Goal: Task Accomplishment & Management: Use online tool/utility

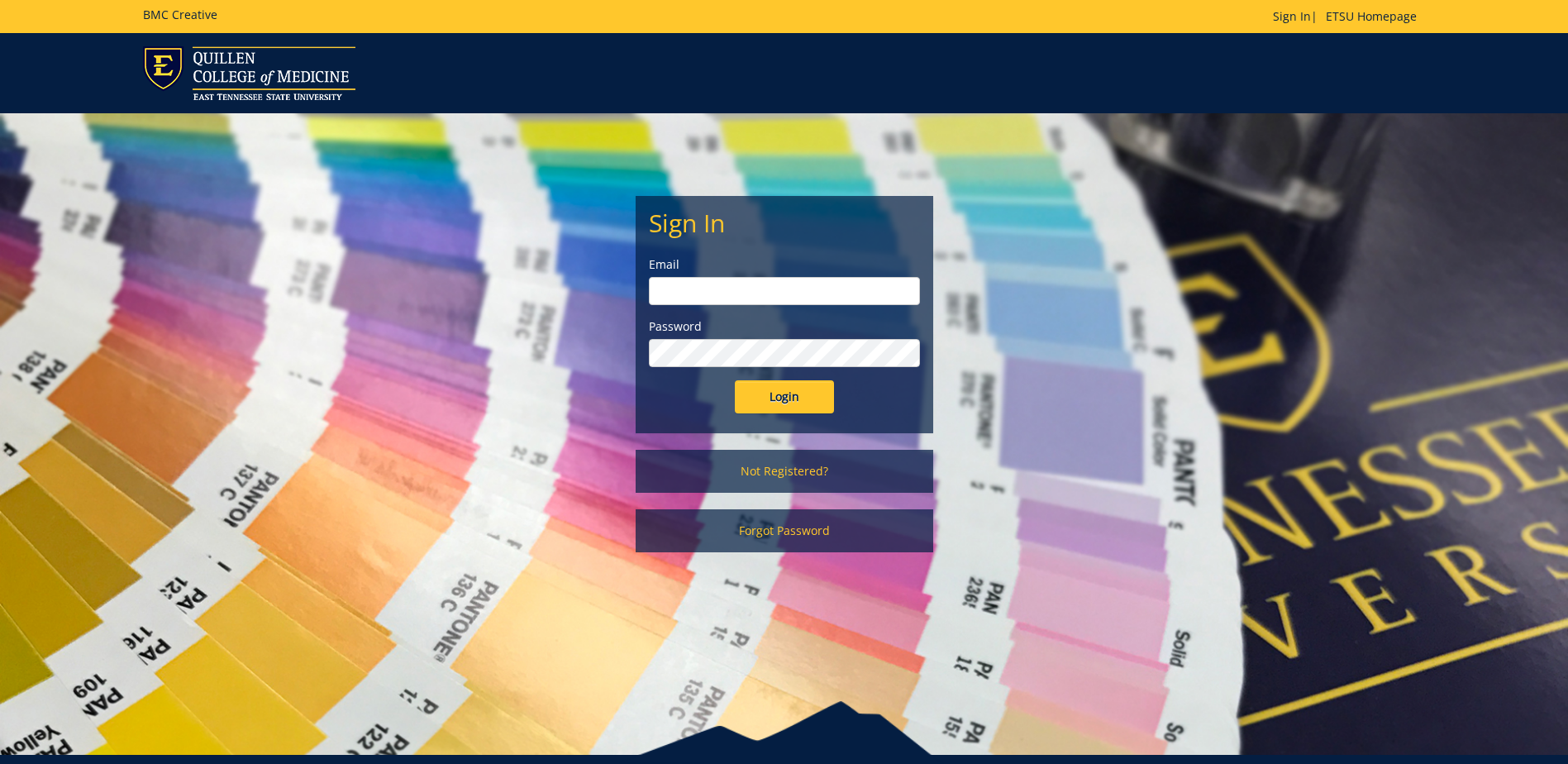
type input "[EMAIL_ADDRESS][DOMAIN_NAME]"
click at [776, 394] on input "Login" at bounding box center [784, 396] width 99 height 33
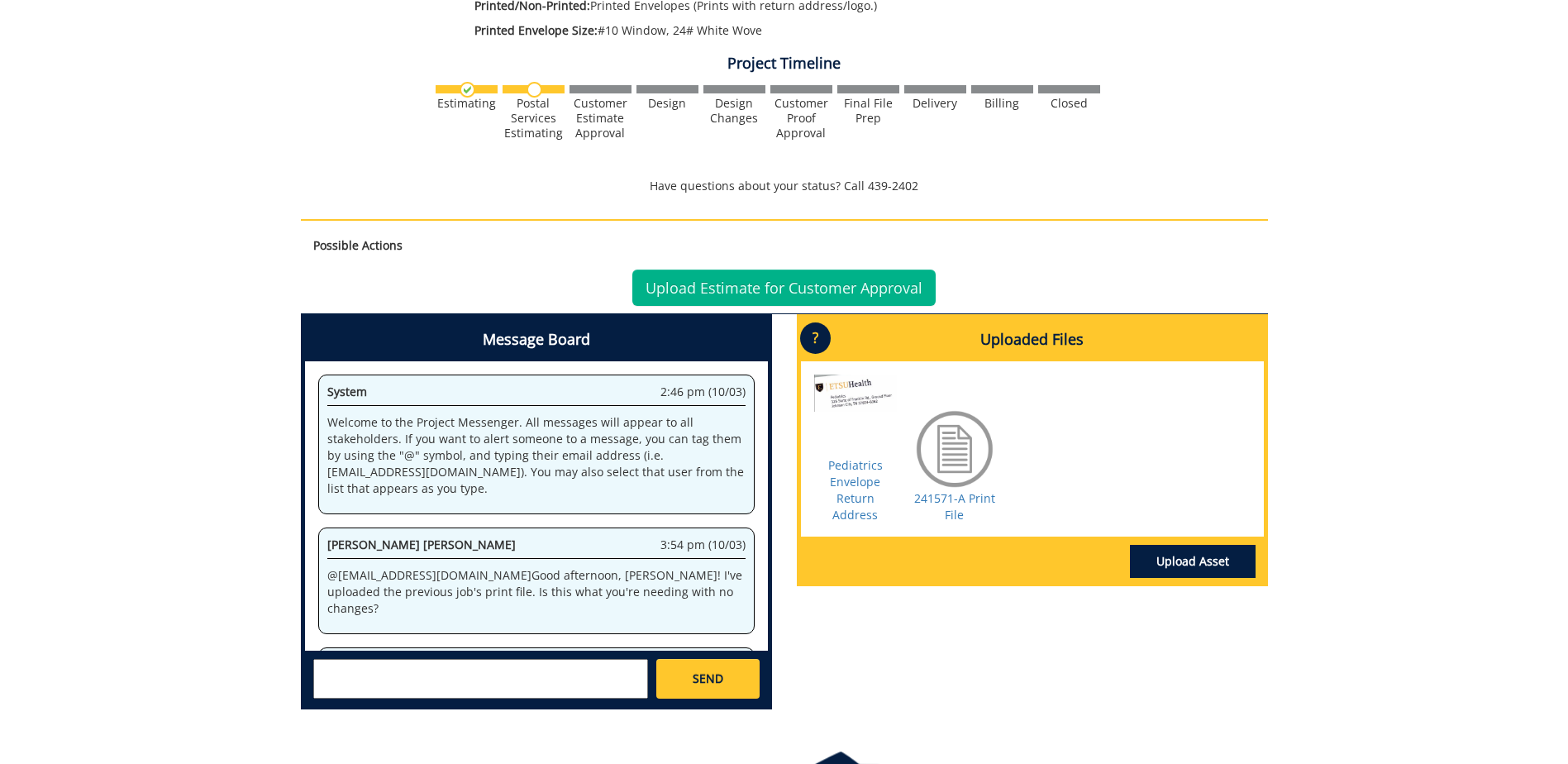
scroll to position [331, 0]
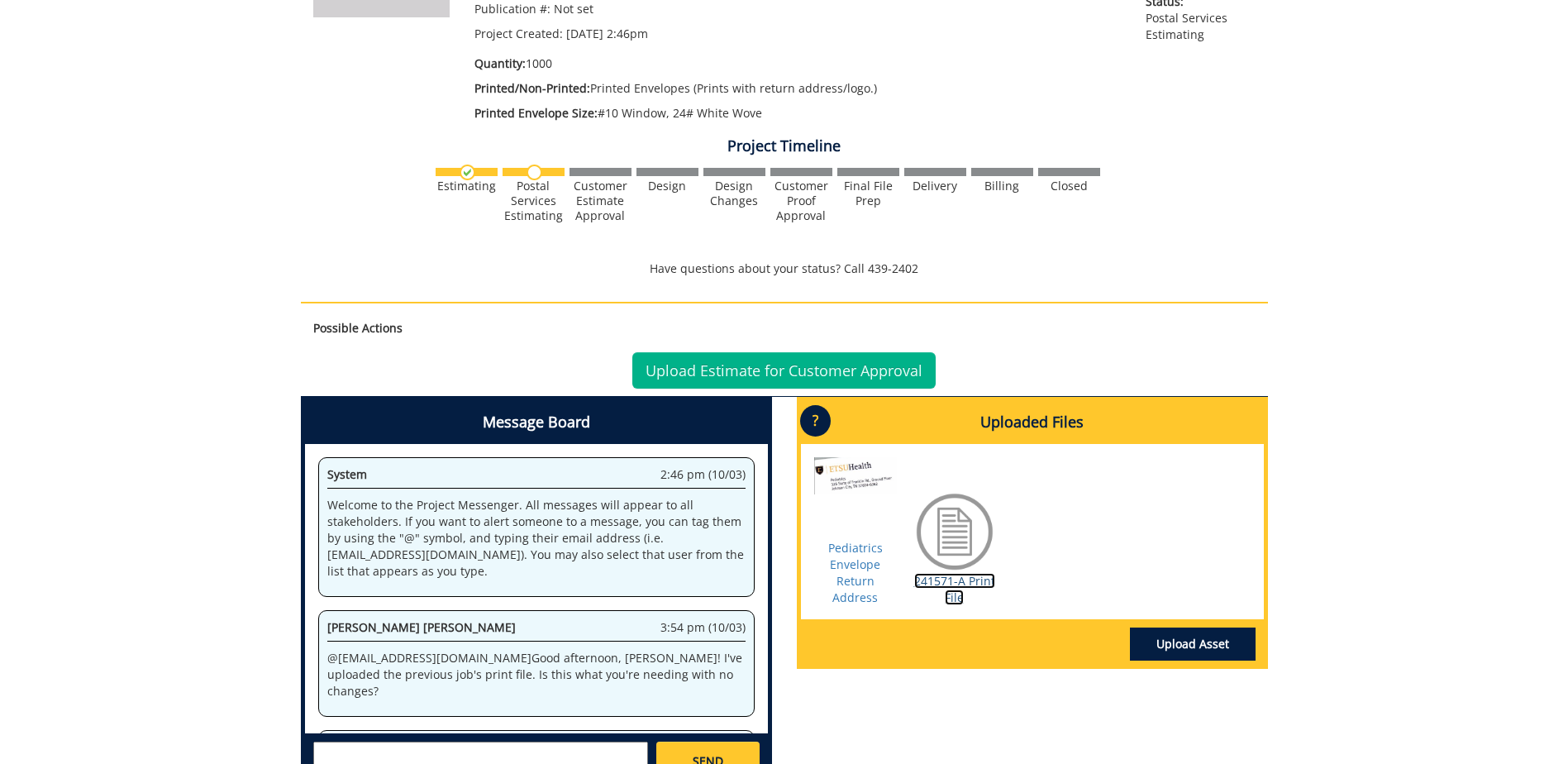
click at [951, 588] on link "241571-A Print File" at bounding box center [955, 589] width 81 height 33
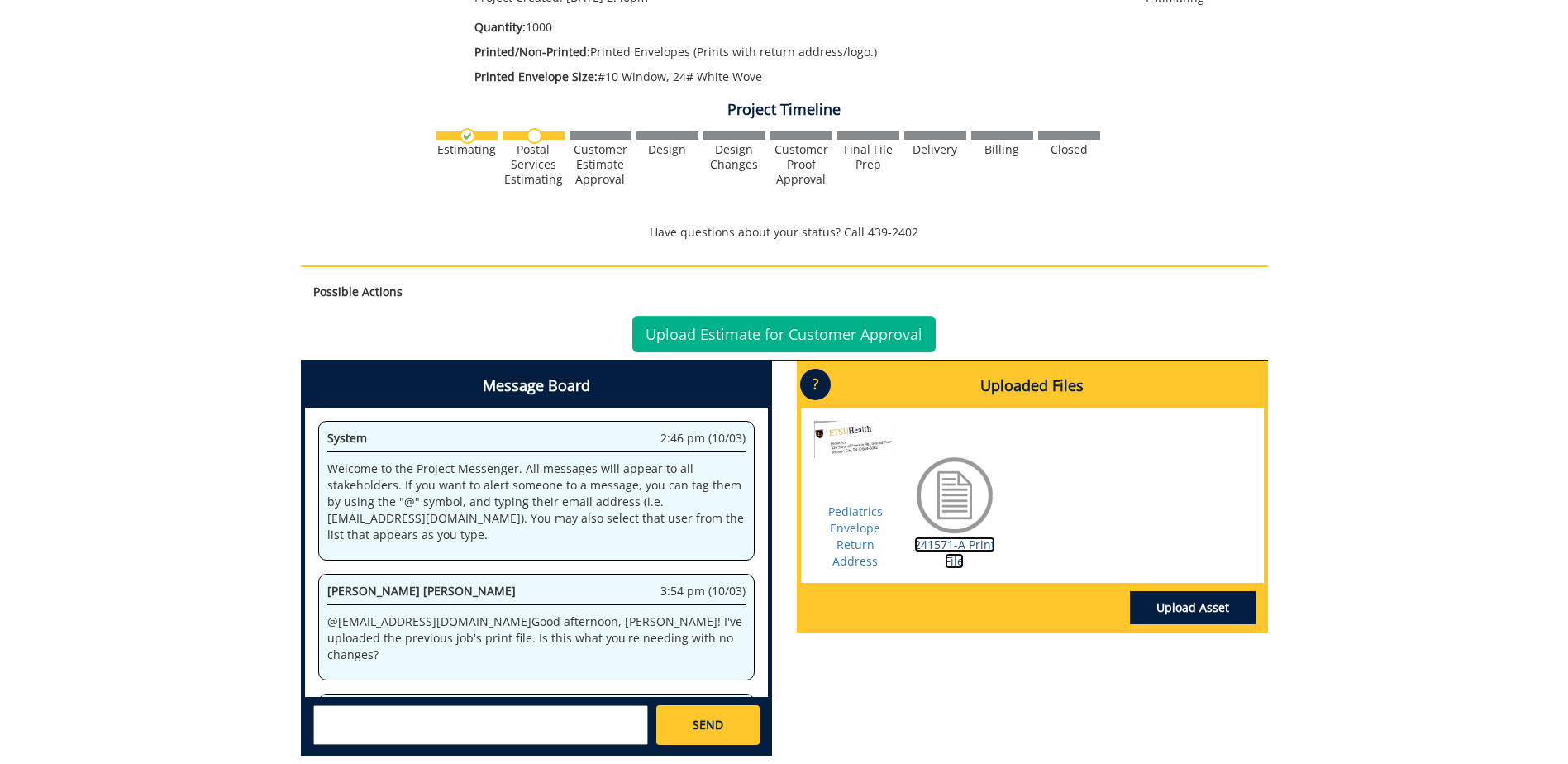
scroll to position [202, 0]
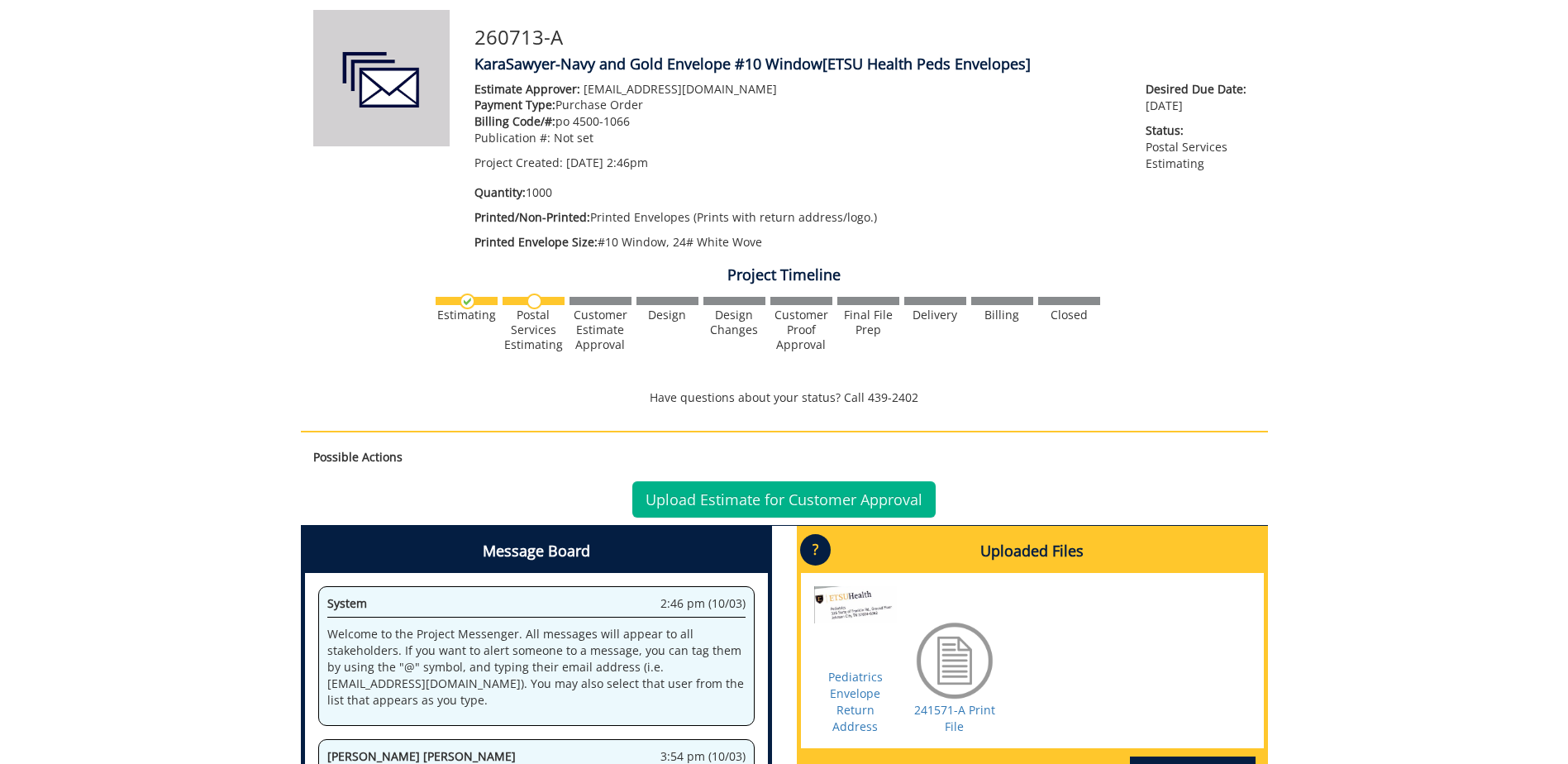
click at [1424, 408] on div "260713-A KaraSawyer-Navy and Gold Envelope #10 Window [ETSU Health Peds Envelop…" at bounding box center [784, 453] width 1568 height 965
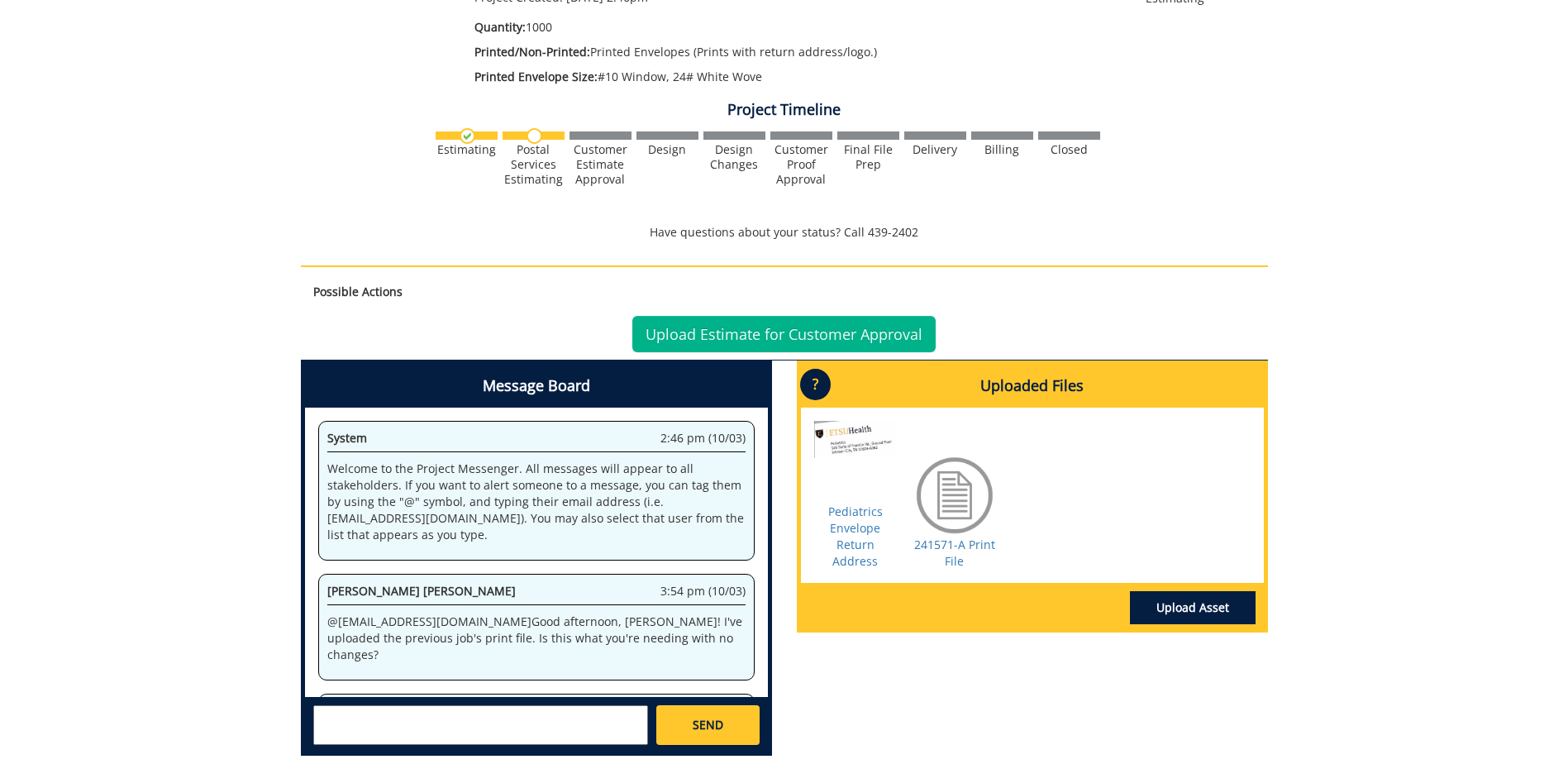
scroll to position [450, 0]
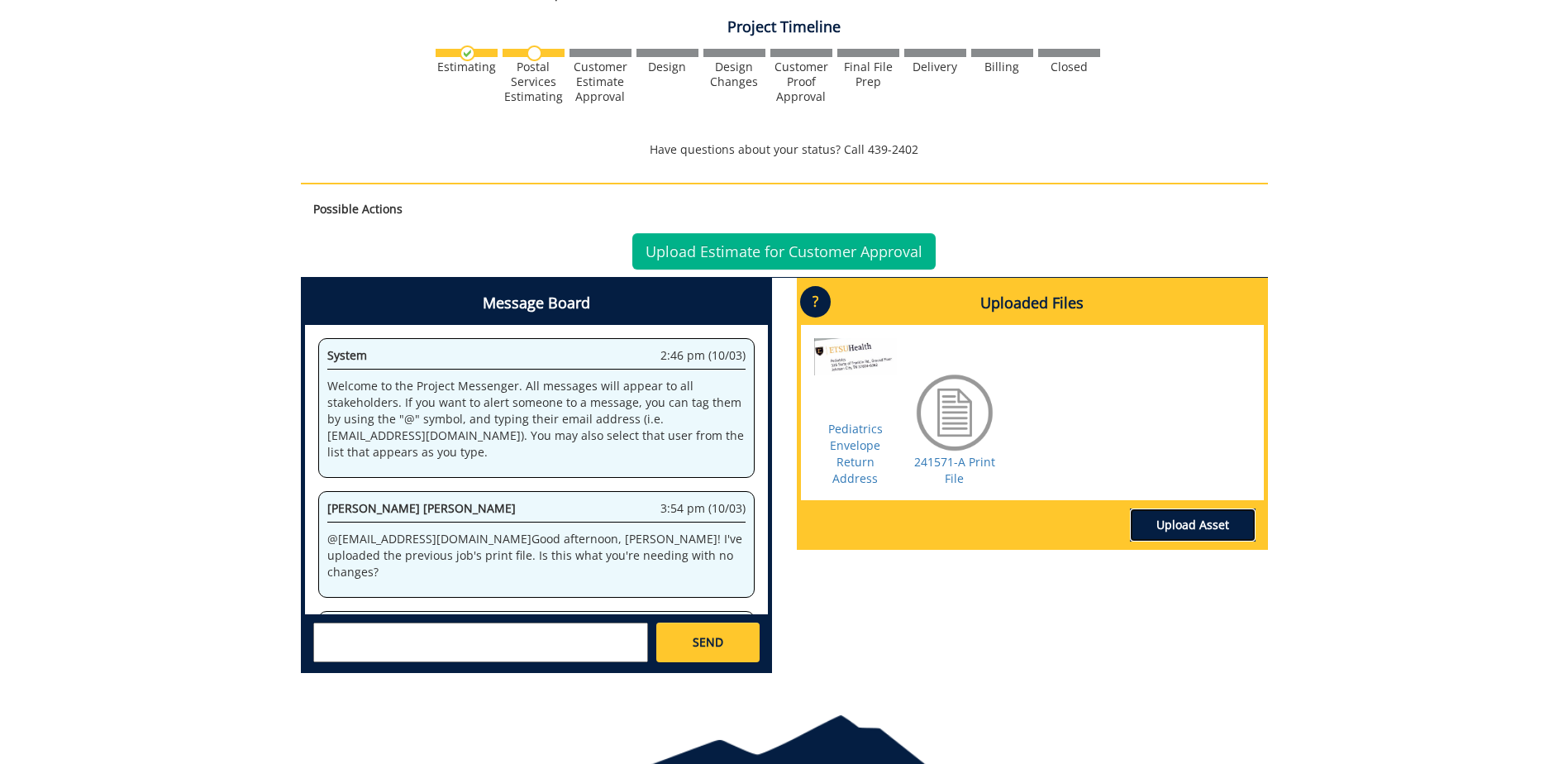
click at [1186, 521] on link "Upload Asset" at bounding box center [1193, 524] width 126 height 33
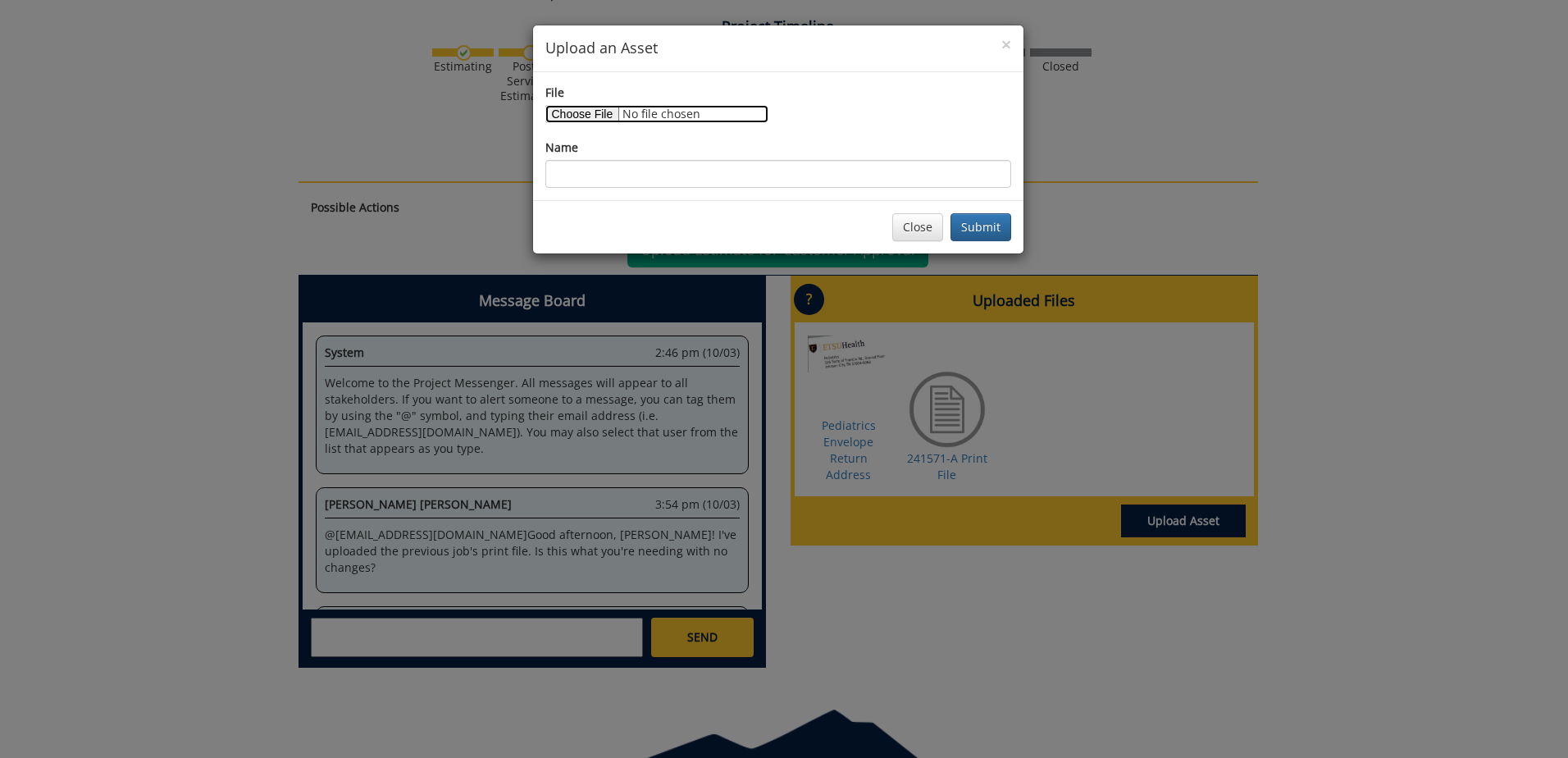
click at [576, 115] on input "File" at bounding box center [657, 114] width 223 height 18
type input "C:\fakepath\EST571.pdf"
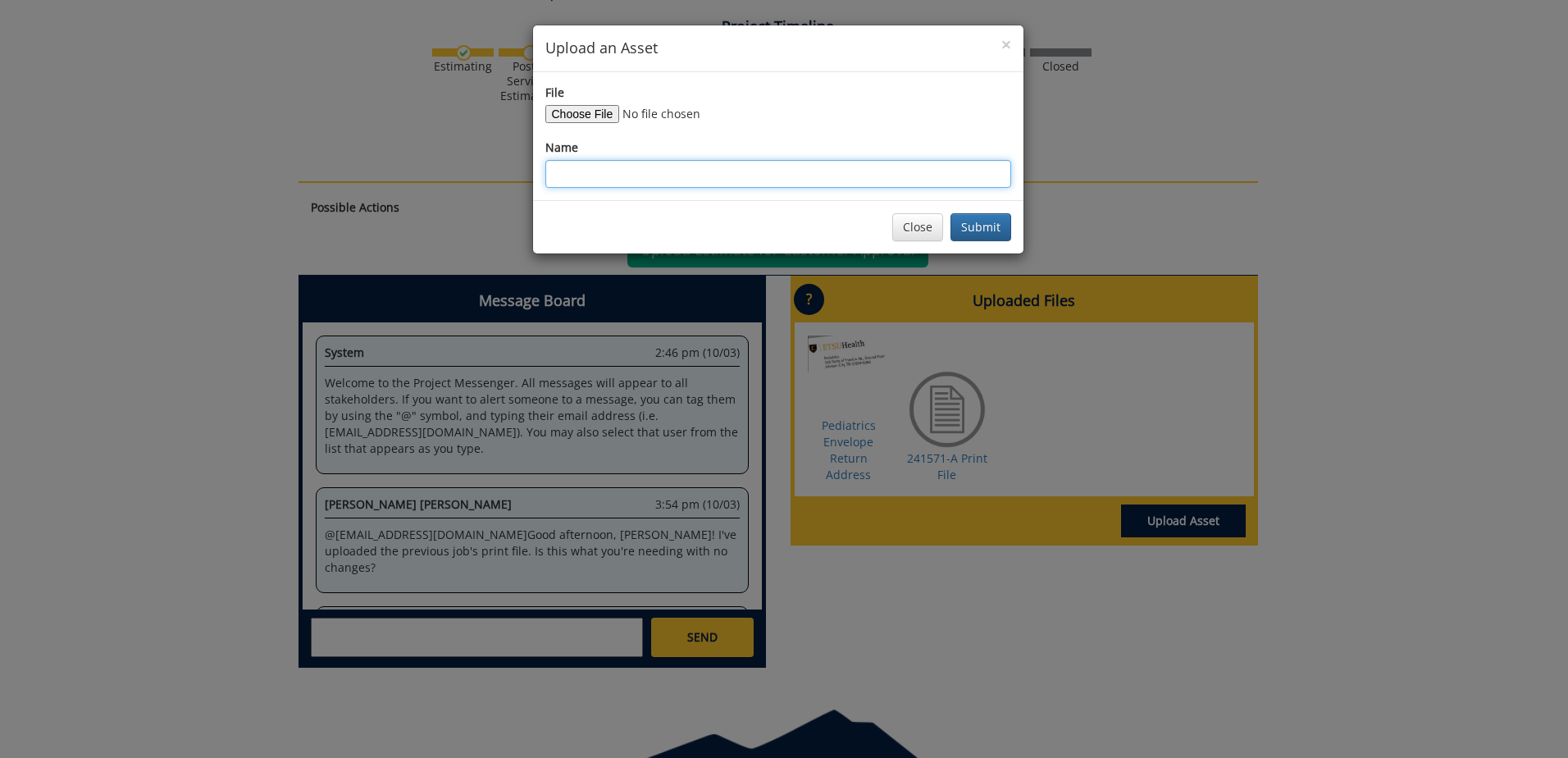
click at [580, 162] on input "Name" at bounding box center [779, 174] width 466 height 28
type input "EST 571"
click at [984, 228] on button "Submit" at bounding box center [981, 227] width 61 height 28
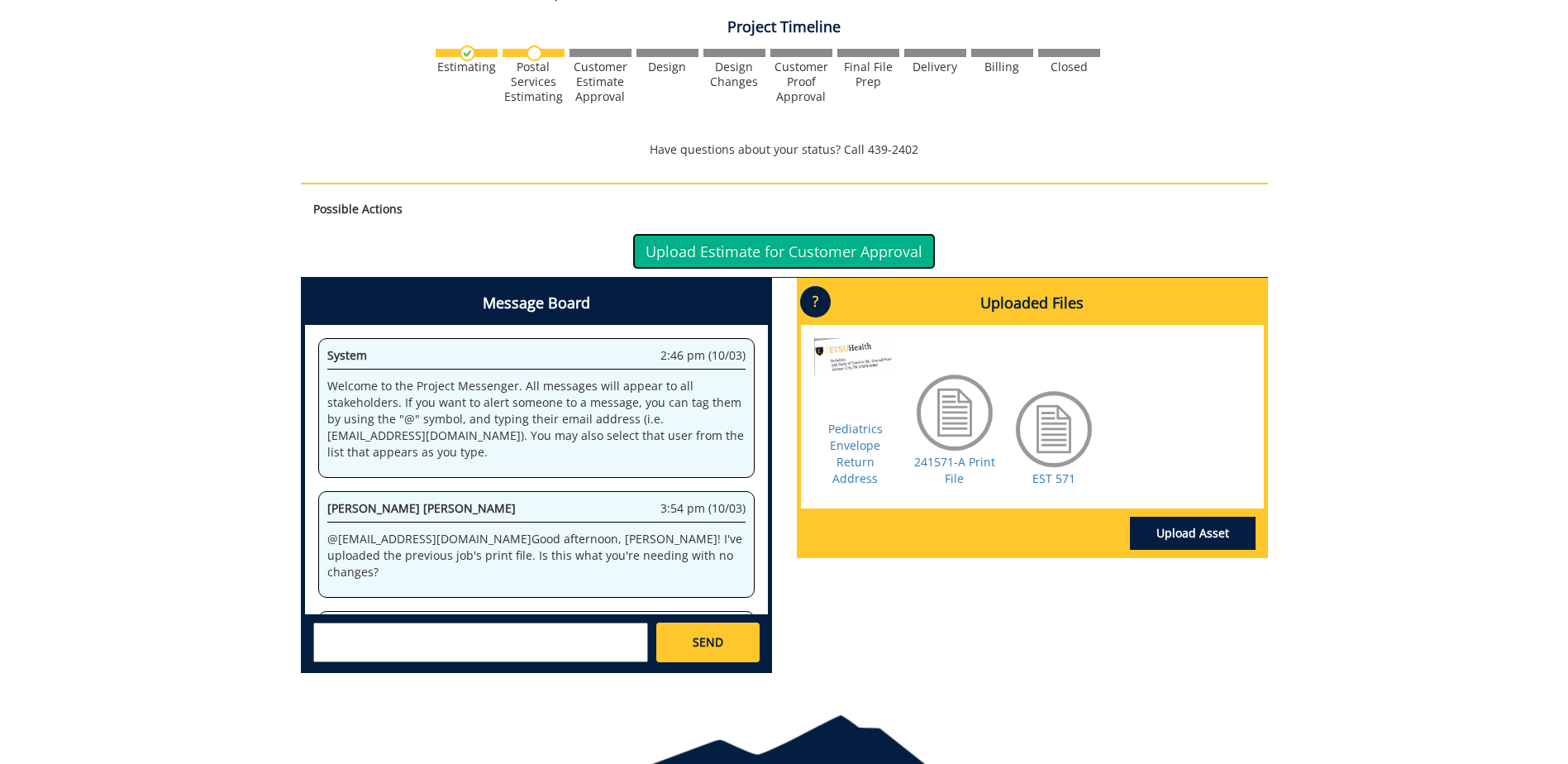
click at [754, 245] on link "Upload Estimate for Customer Approval" at bounding box center [784, 251] width 303 height 37
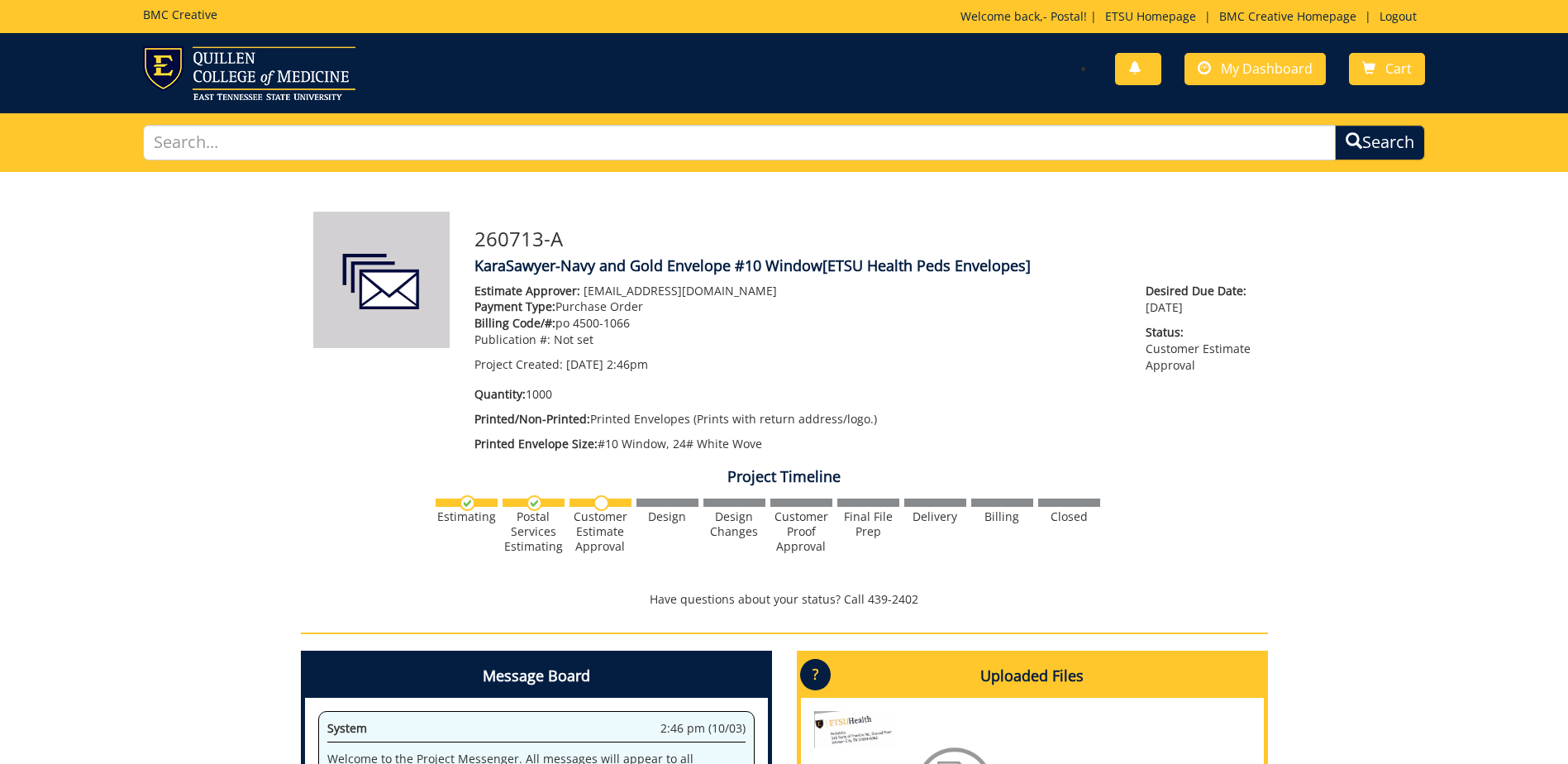
scroll to position [67, 0]
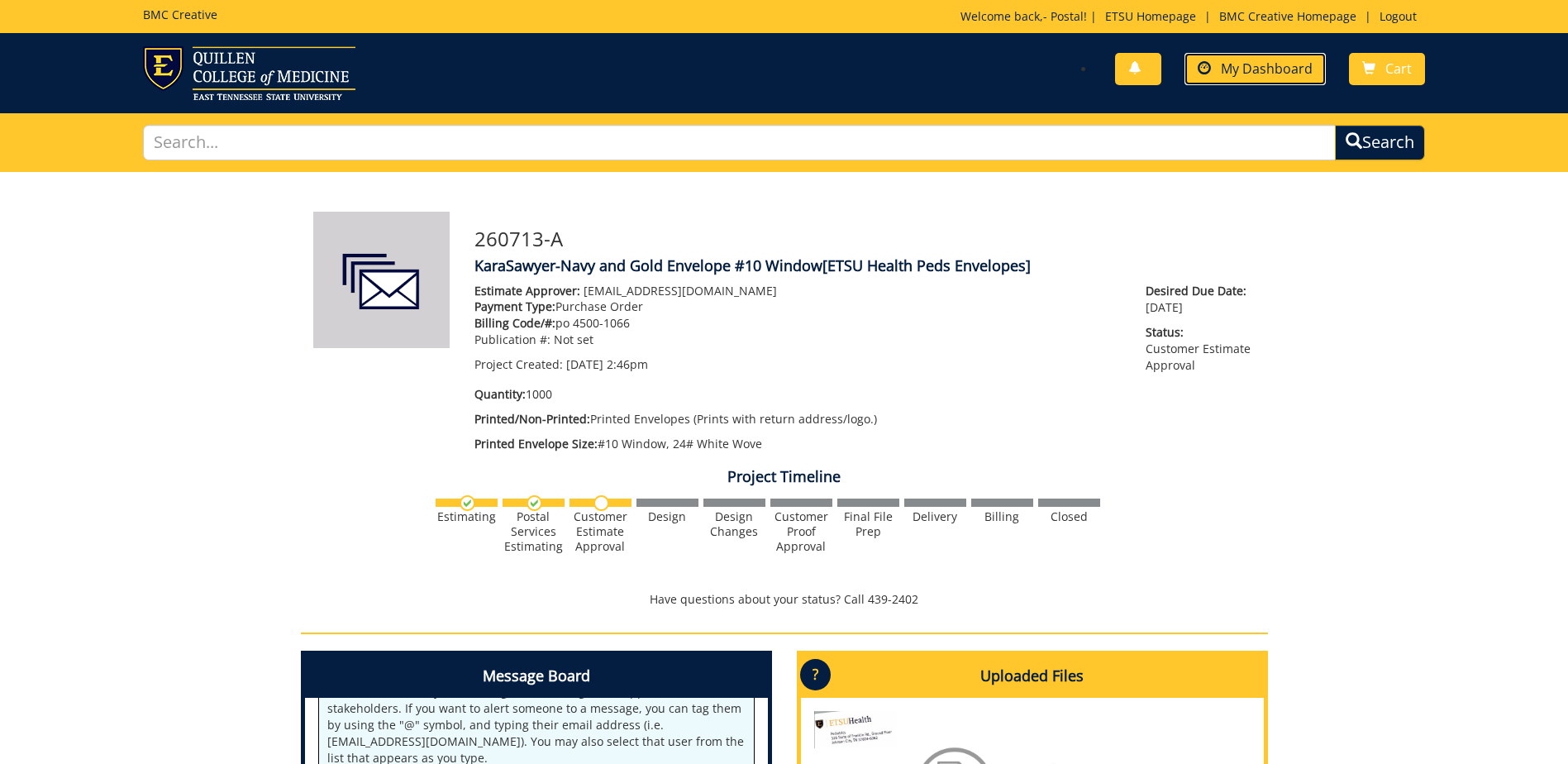
click at [1258, 61] on span "My Dashboard" at bounding box center [1266, 68] width 92 height 18
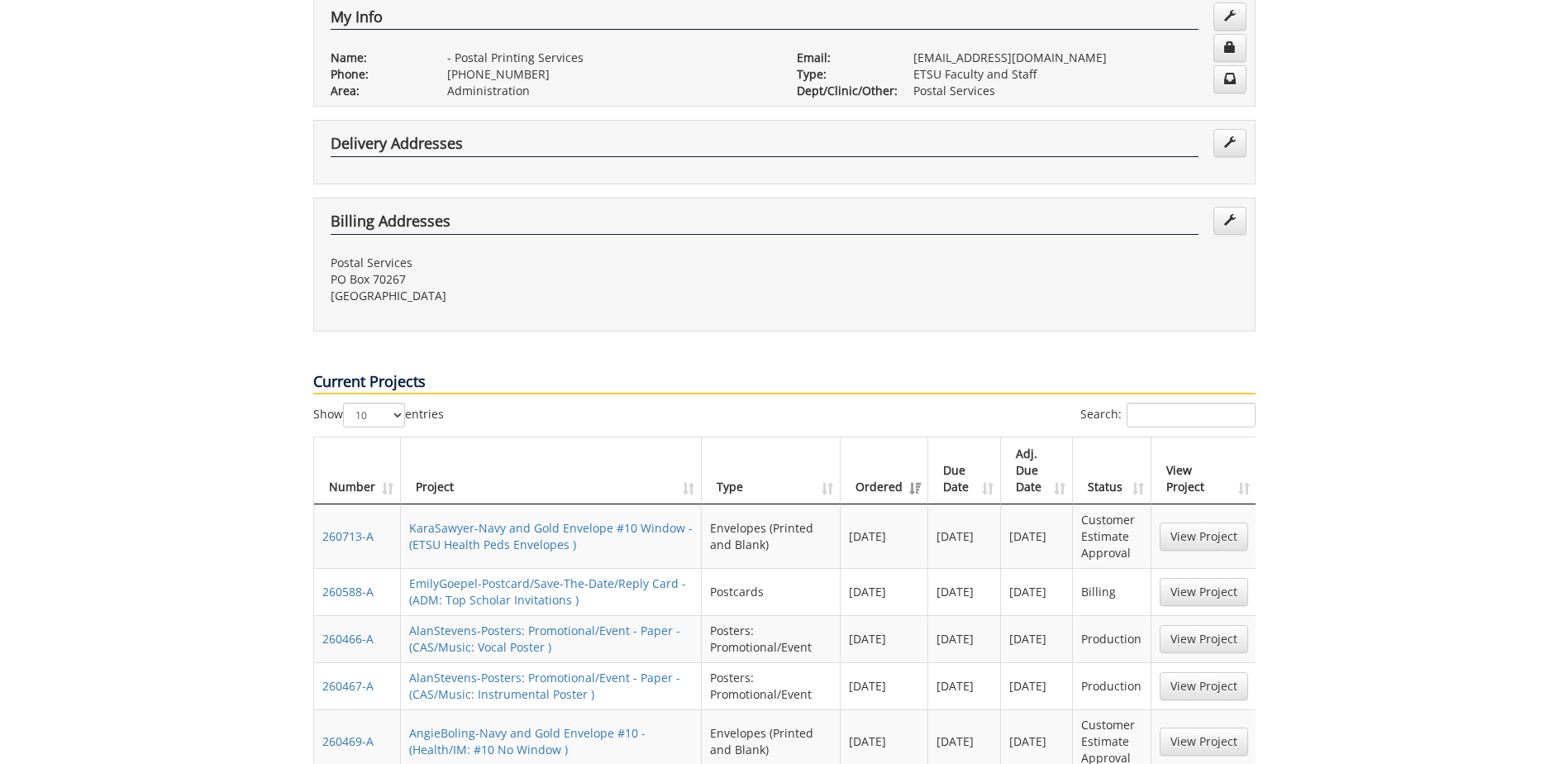
scroll to position [413, 0]
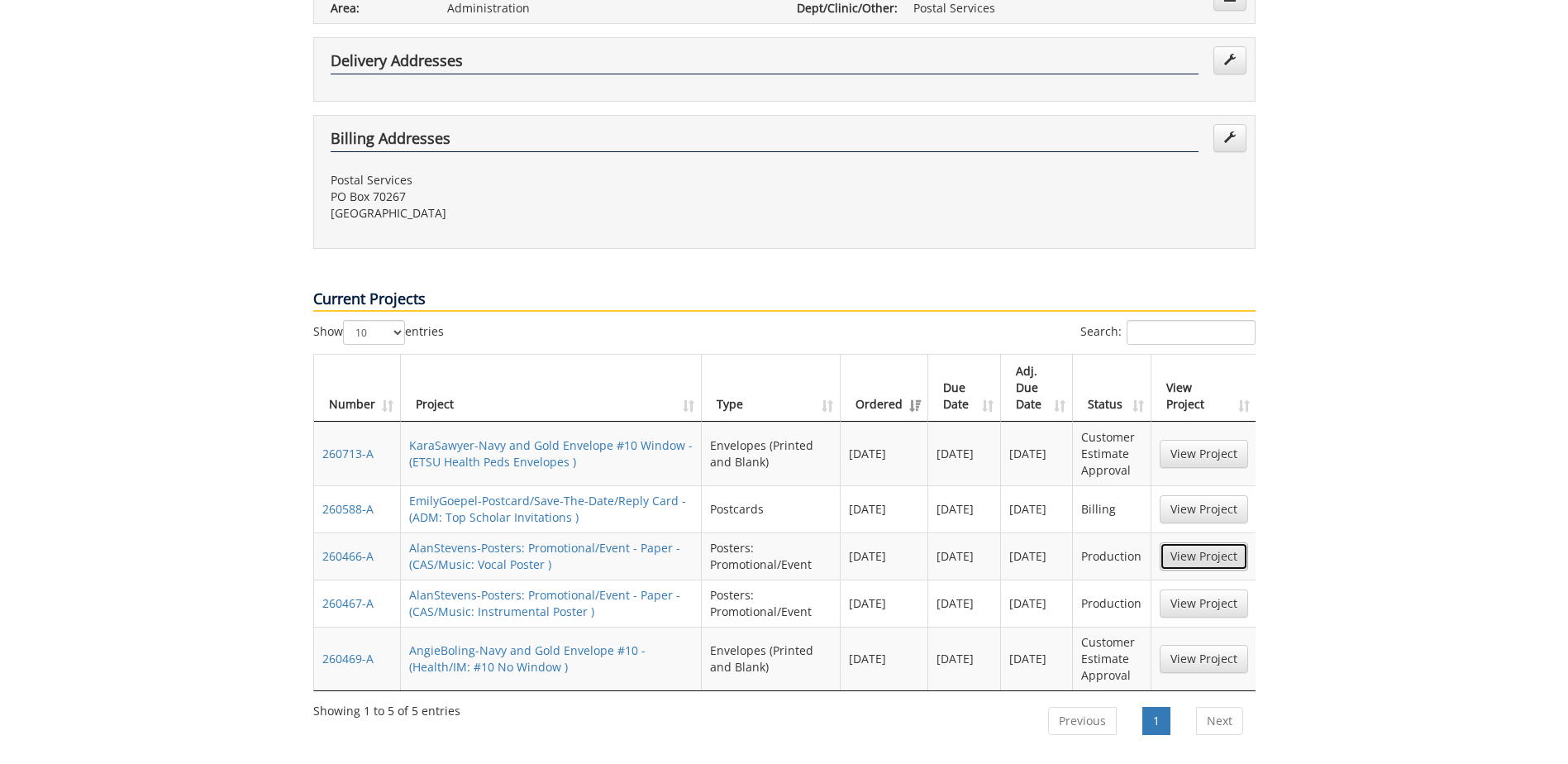
click at [1213, 542] on link "View Project" at bounding box center [1203, 556] width 88 height 28
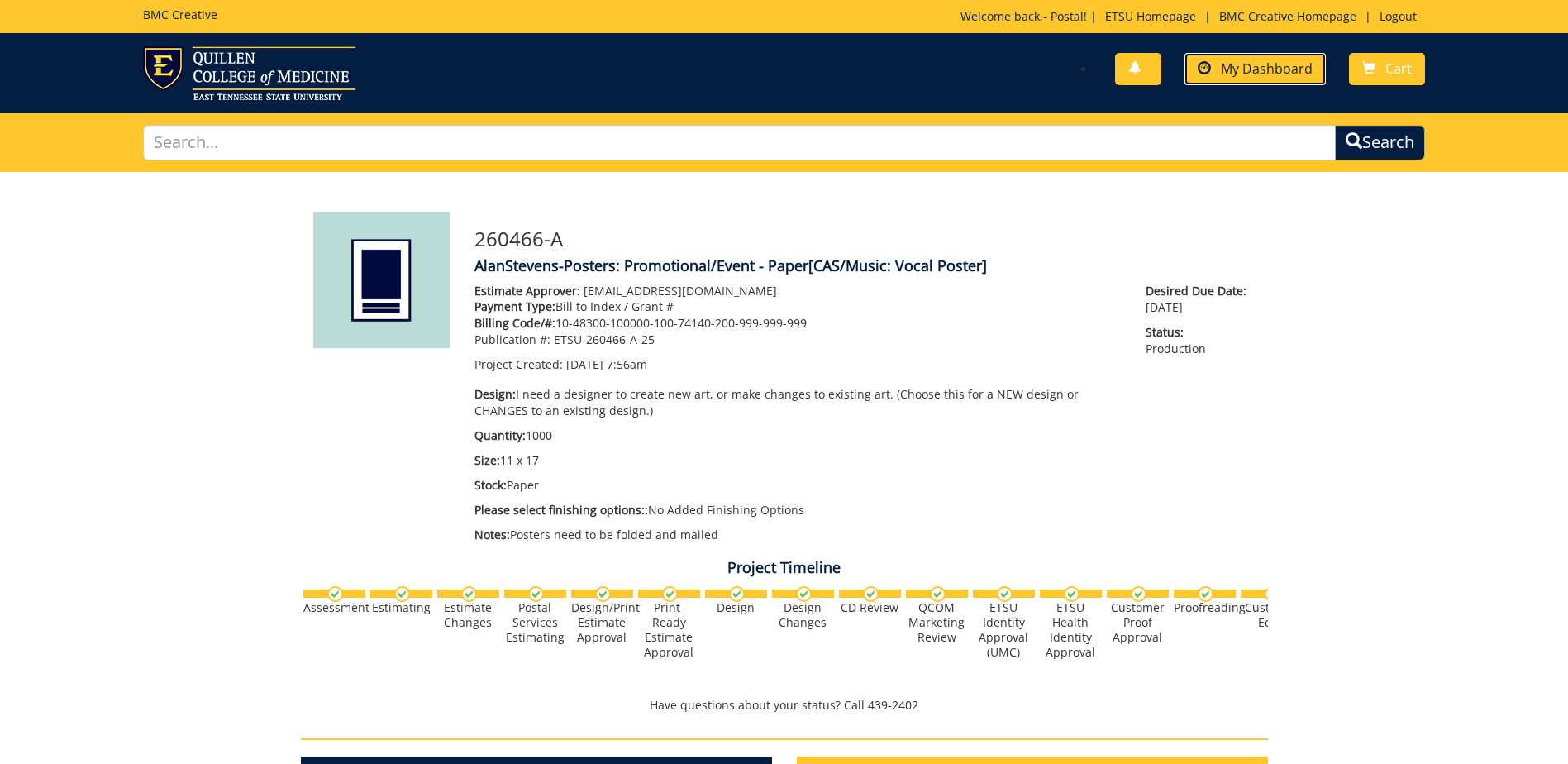
click at [1280, 67] on span "My Dashboard" at bounding box center [1266, 68] width 92 height 18
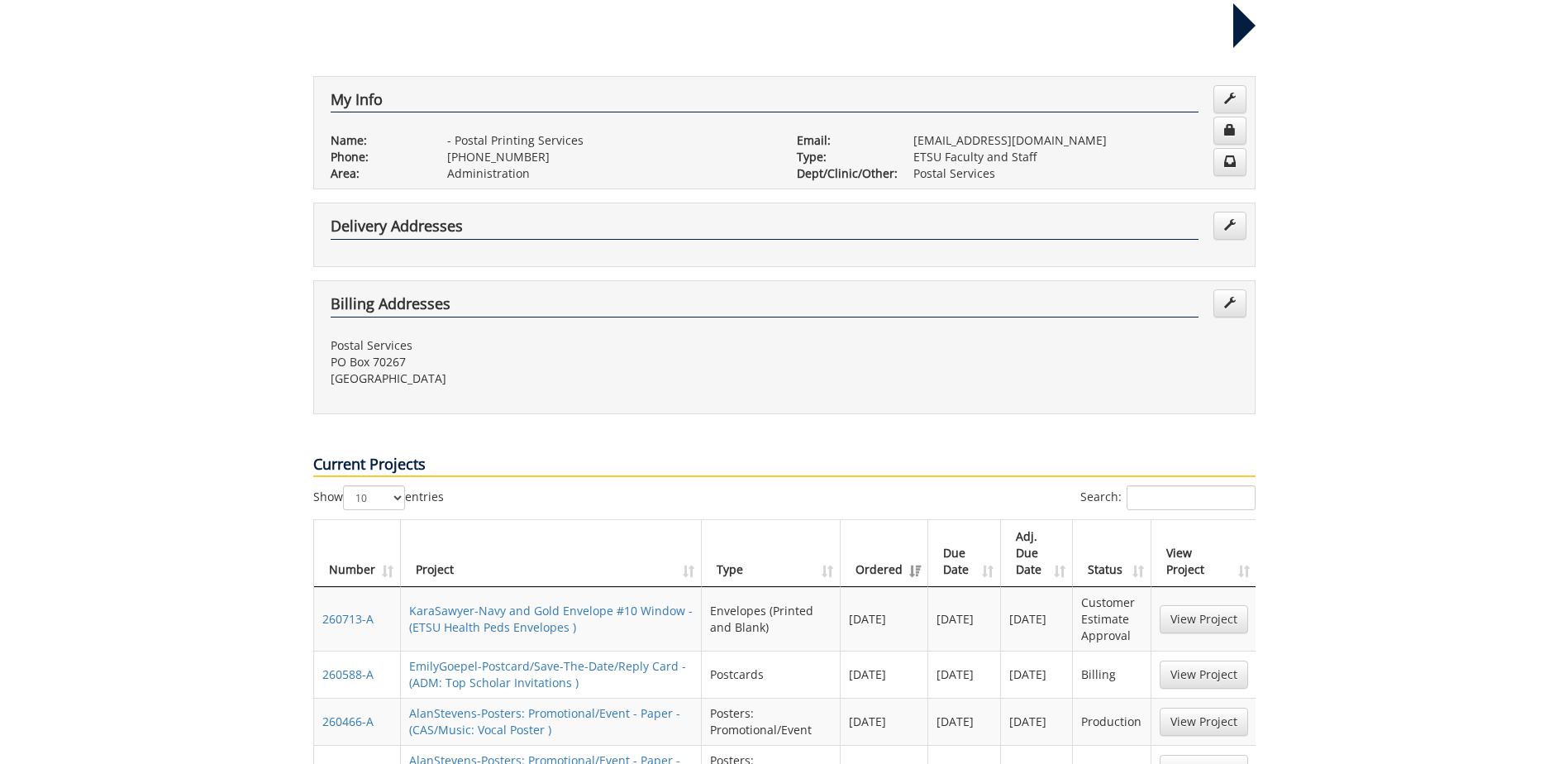
scroll to position [331, 0]
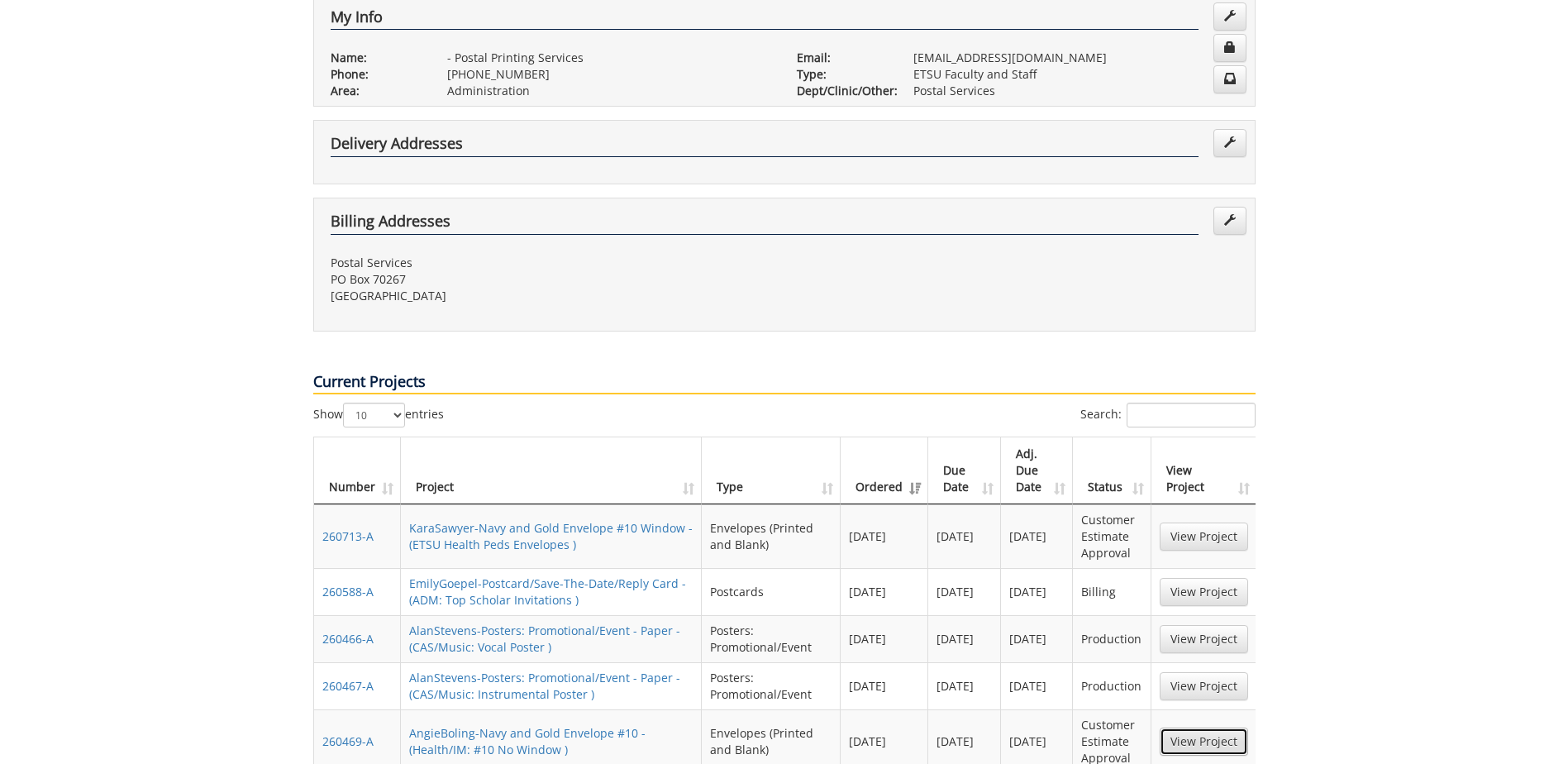
click at [1180, 727] on link "View Project" at bounding box center [1203, 741] width 88 height 28
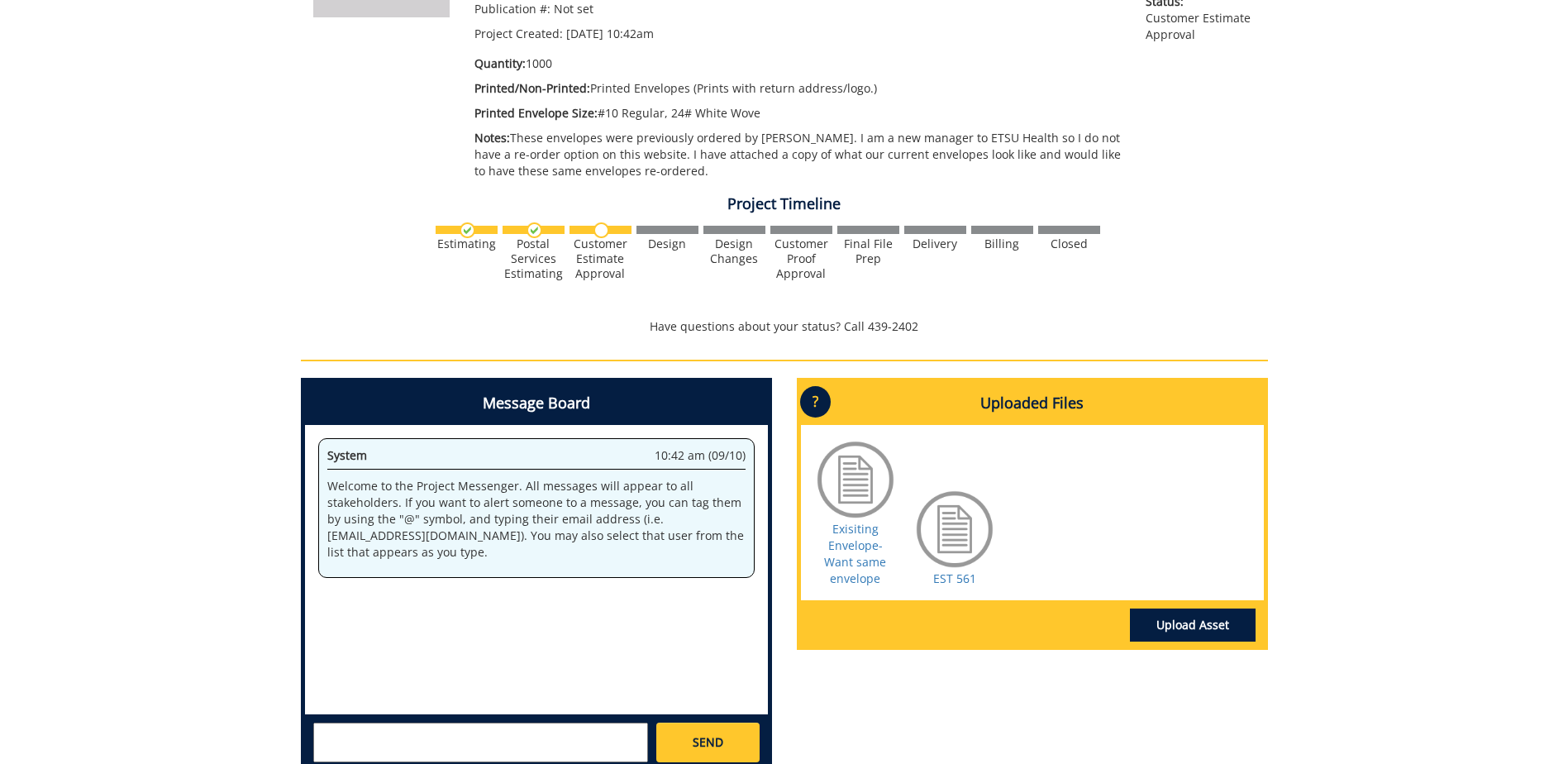
scroll to position [165, 0]
